Goal: Check status: Check status

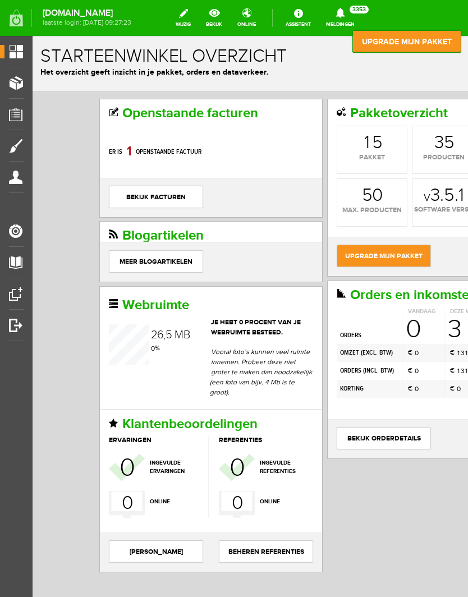
click at [13, 114] on span "Orders" at bounding box center [19, 114] width 31 height 10
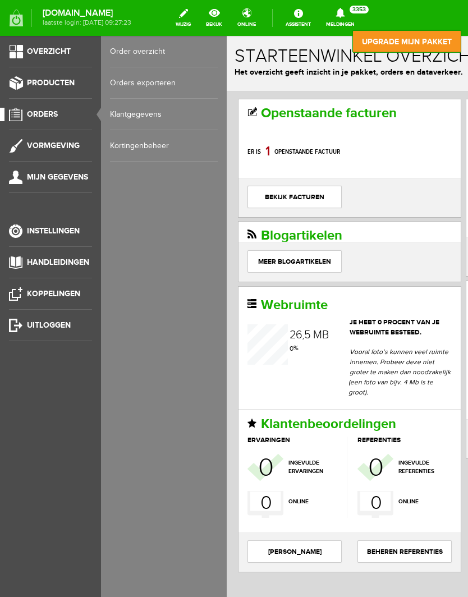
click at [145, 110] on link "Klantgegevens" at bounding box center [164, 114] width 108 height 31
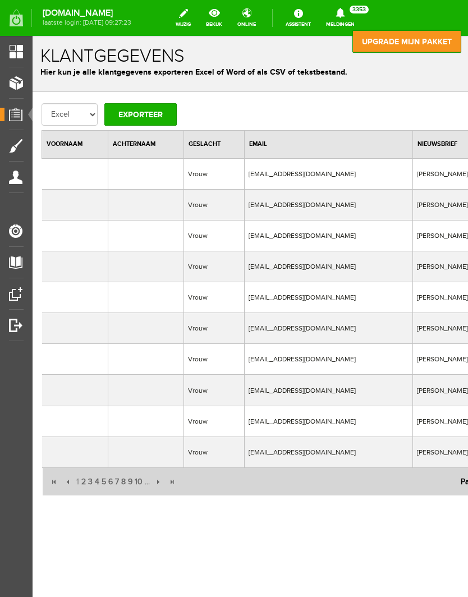
type input "wierikx"
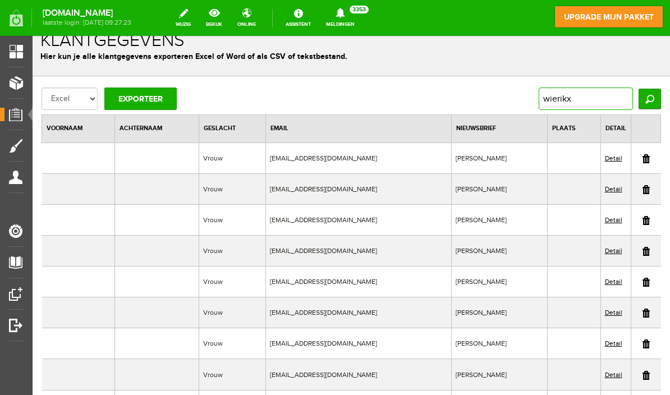
scroll to position [11, 0]
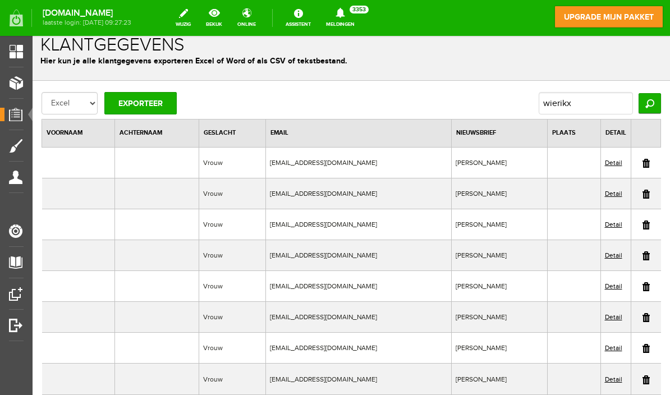
click at [467, 100] on input "Zoeken" at bounding box center [649, 103] width 22 height 20
click at [467, 105] on input "Zoeken" at bounding box center [649, 103] width 22 height 20
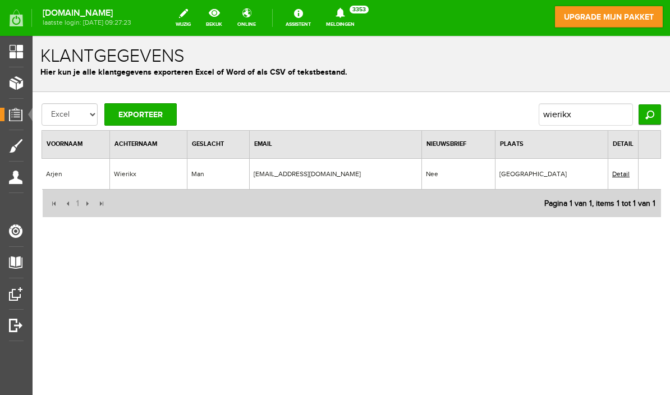
scroll to position [0, 0]
click at [467, 170] on link "Detail" at bounding box center [620, 174] width 17 height 8
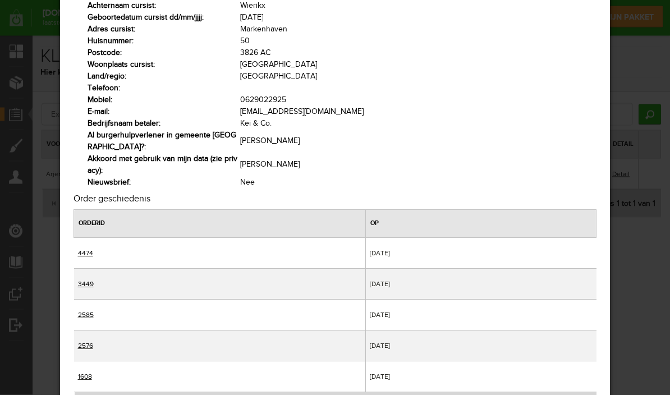
scroll to position [110, 0]
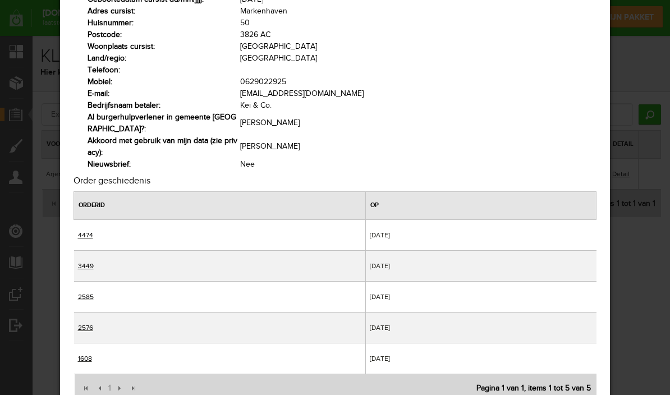
click at [83, 227] on td "4474" at bounding box center [220, 234] width 292 height 31
click at [90, 232] on link "4474" at bounding box center [85, 235] width 15 height 8
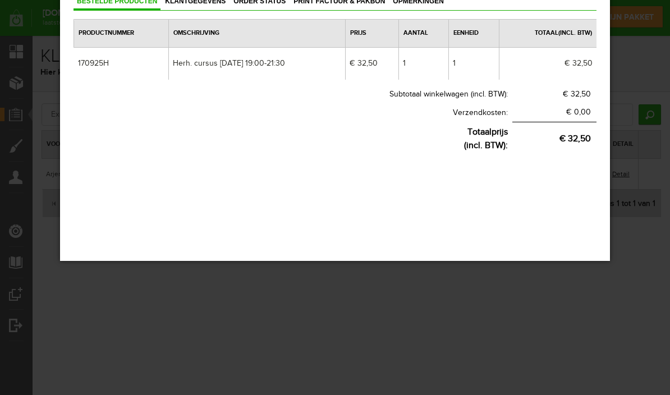
scroll to position [0, 0]
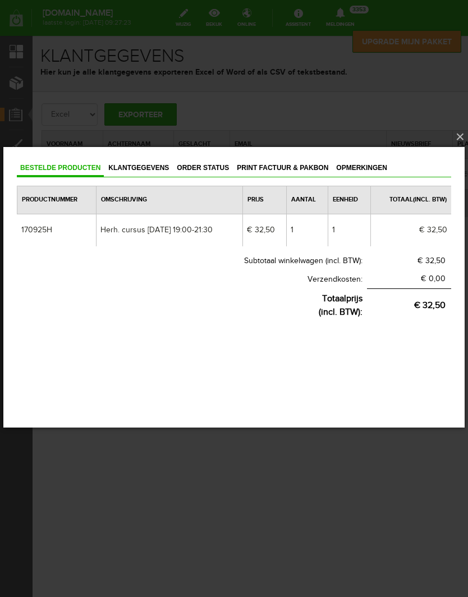
click at [454, 132] on button "×" at bounding box center [237, 137] width 461 height 25
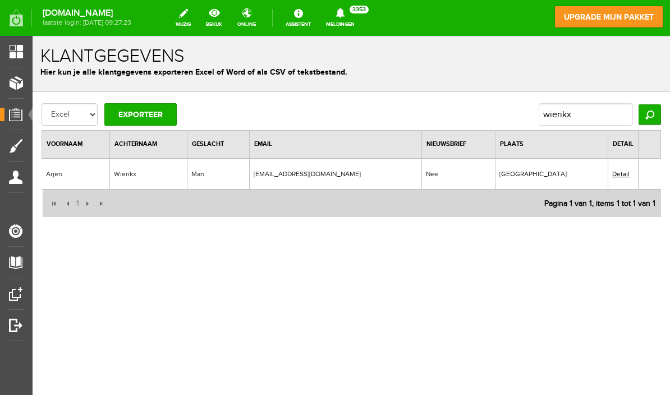
click at [467, 164] on td "Detail" at bounding box center [623, 173] width 30 height 31
click at [467, 176] on link "Detail" at bounding box center [620, 174] width 17 height 8
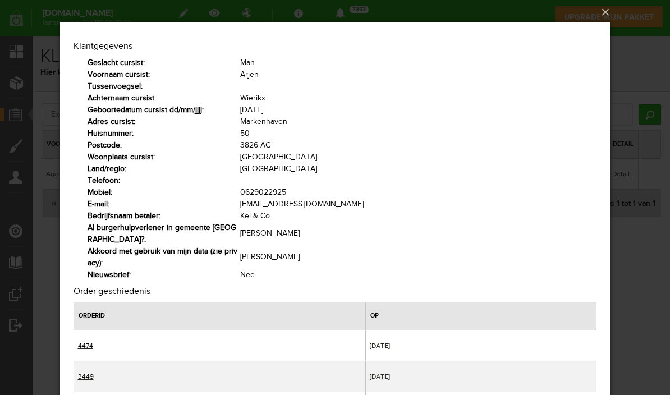
click at [89, 342] on link "4474" at bounding box center [85, 346] width 15 height 8
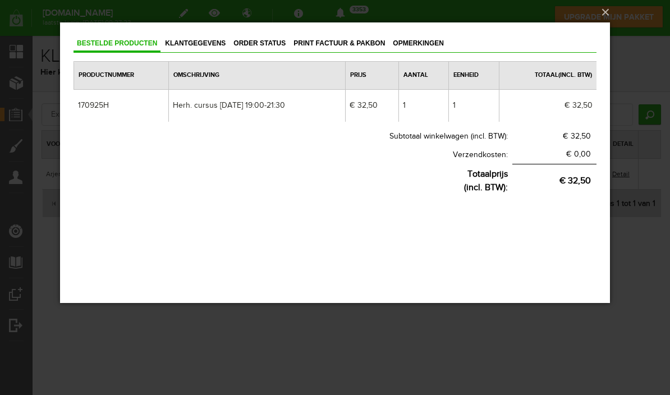
click at [264, 39] on span "Order status" at bounding box center [259, 43] width 59 height 8
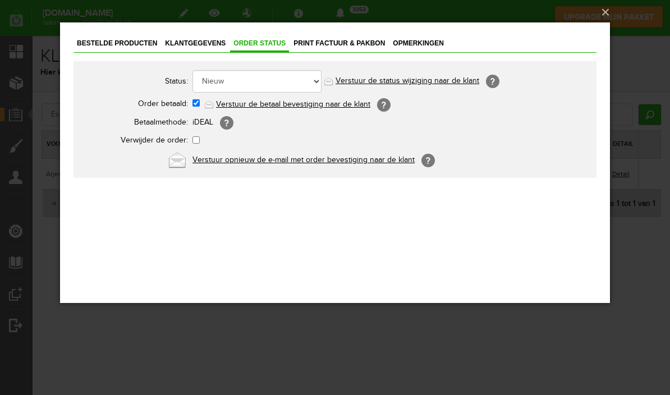
click at [344, 39] on link "Print factuur & pakbon" at bounding box center [339, 44] width 98 height 16
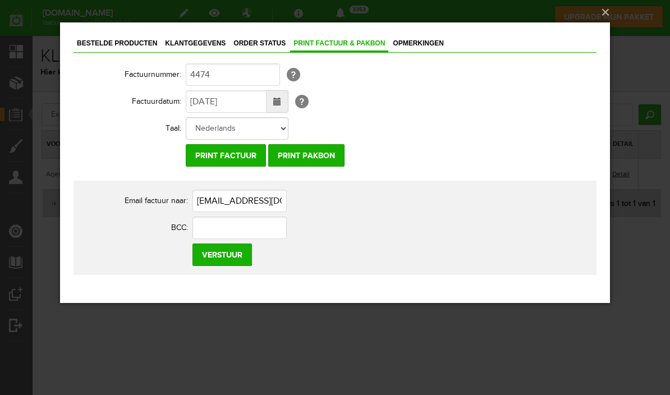
click at [247, 43] on span "Order status" at bounding box center [259, 43] width 59 height 8
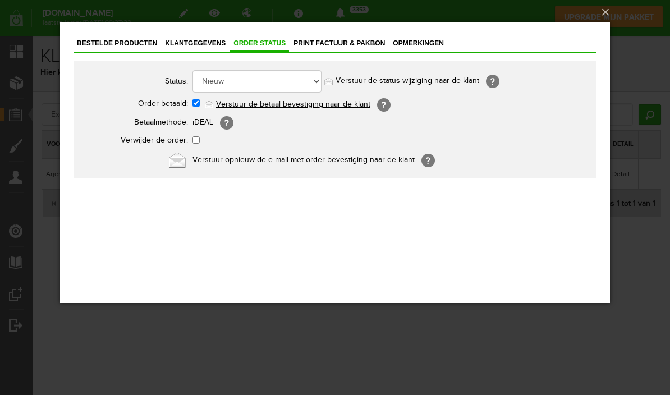
click at [204, 40] on span "Klantgegevens" at bounding box center [195, 43] width 67 height 8
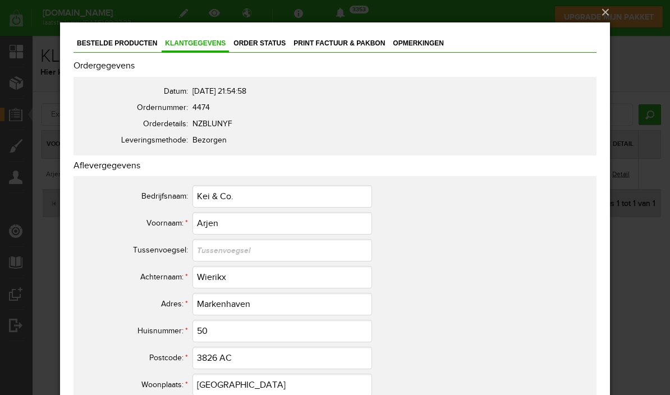
click at [120, 39] on link "Bestelde producten" at bounding box center [116, 44] width 87 height 16
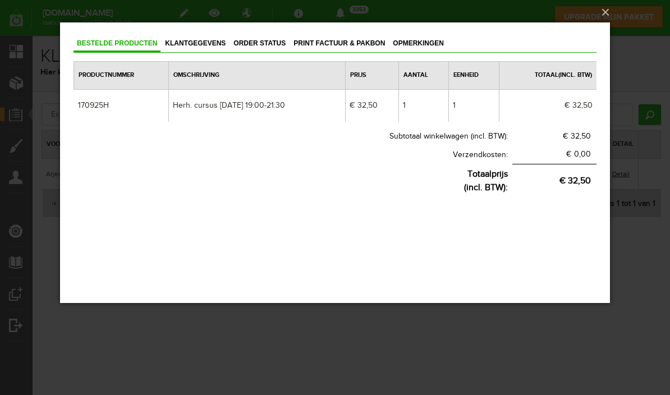
click at [467, 25] on button "×" at bounding box center [338, 12] width 550 height 25
